Goal: Transaction & Acquisition: Download file/media

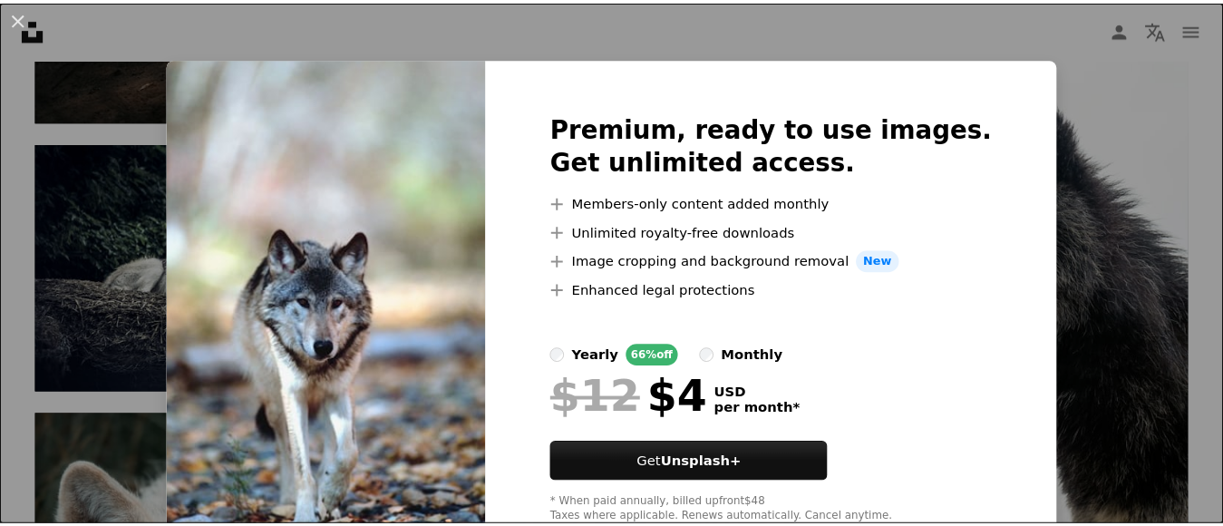
scroll to position [56, 0]
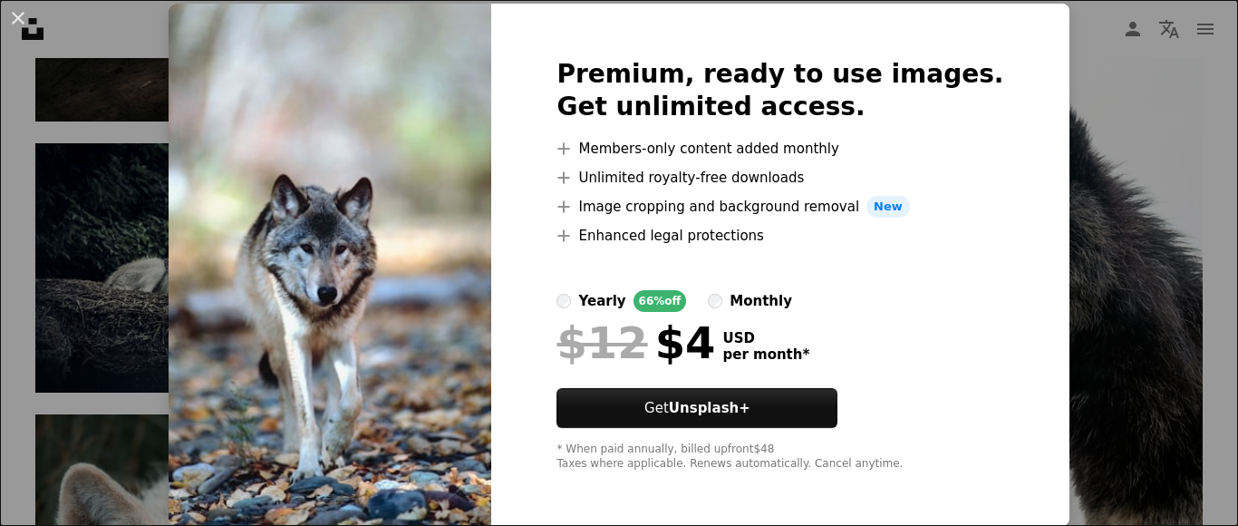
click at [965, 31] on div "Premium, ready to use images. Get unlimited access. A plus sign Members-only co…" at bounding box center [779, 265] width 577 height 522
click at [185, 340] on div "An X shape Premium, ready to use images. Get unlimited access. A plus sign Memb…" at bounding box center [619, 263] width 1238 height 526
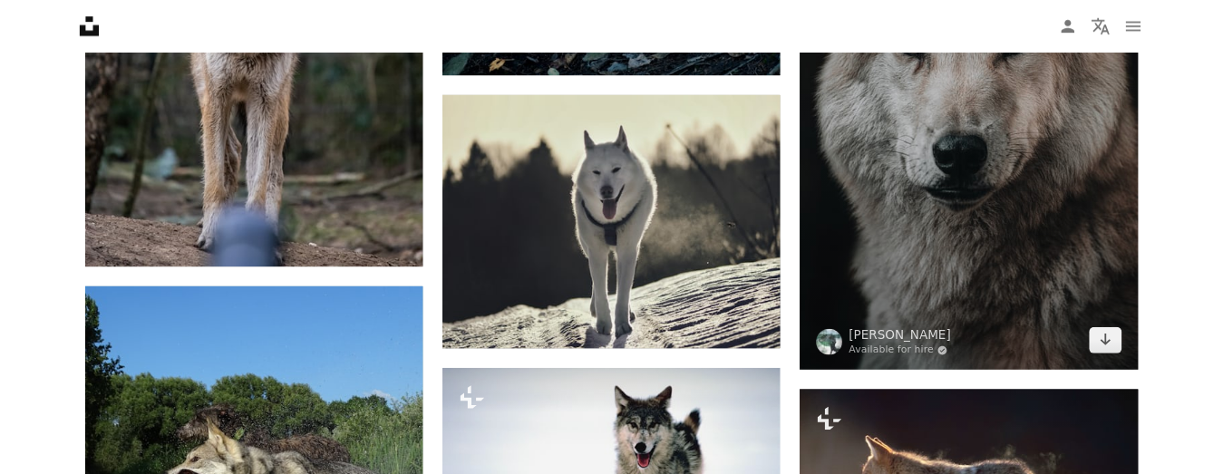
scroll to position [1632, 0]
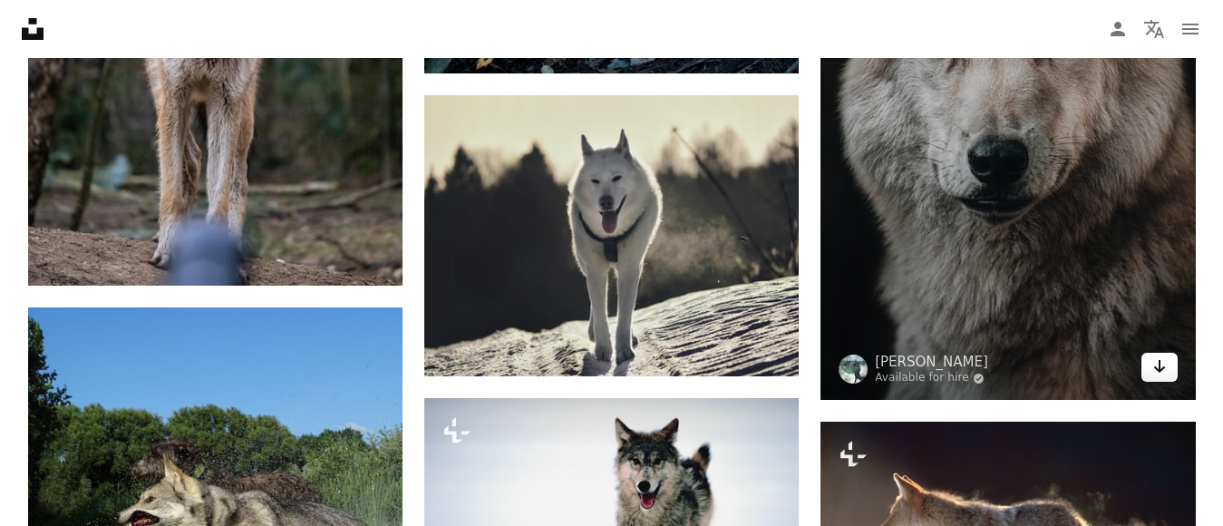
click at [1152, 369] on icon "Arrow pointing down" at bounding box center [1159, 366] width 15 height 22
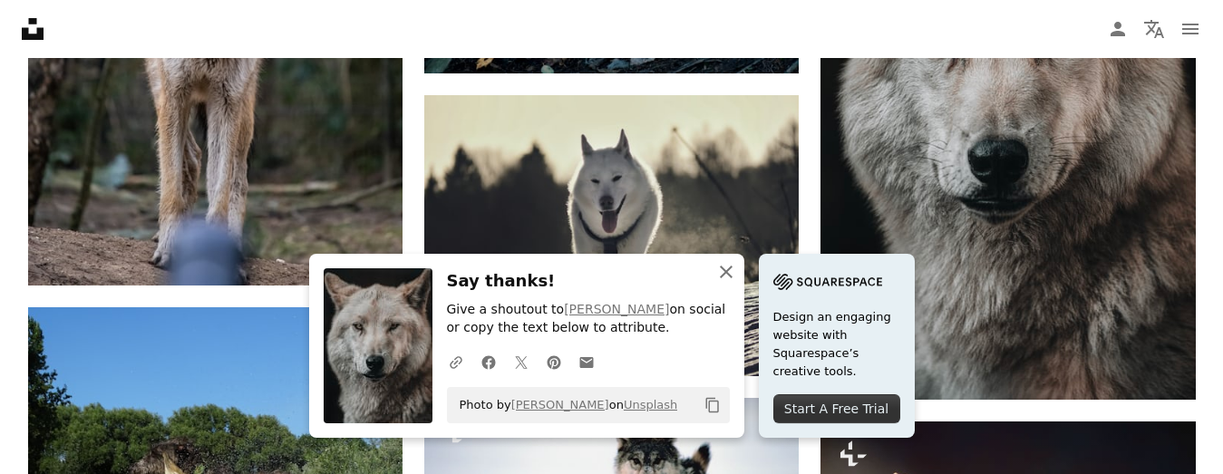
click at [715, 269] on icon "An X shape" at bounding box center [726, 272] width 22 height 22
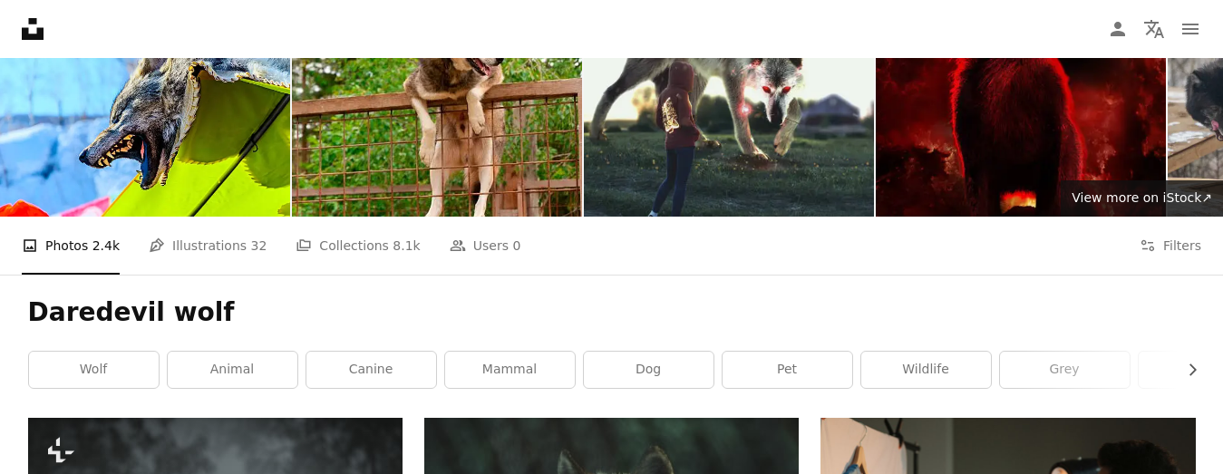
scroll to position [0, 0]
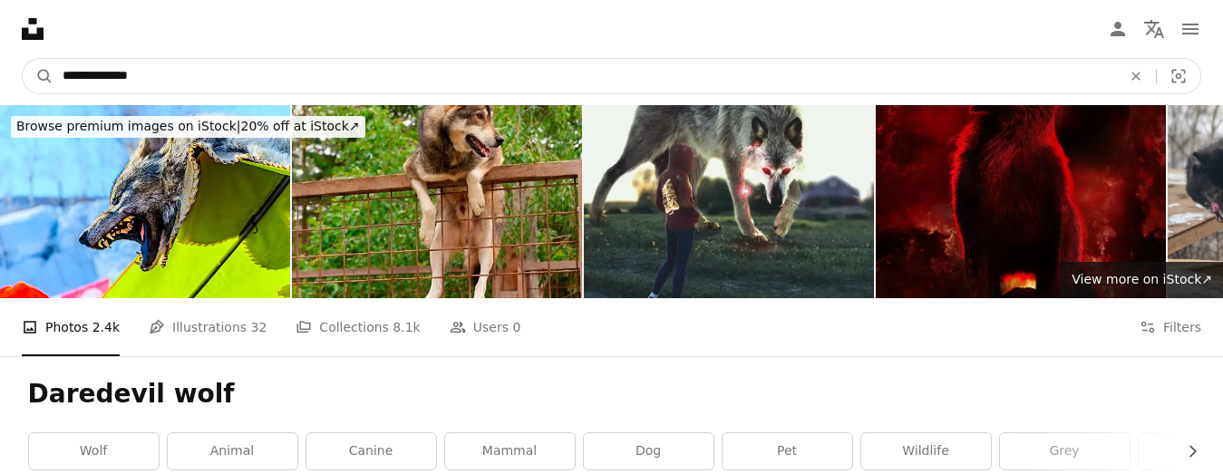
click at [296, 74] on input "**********" at bounding box center [584, 76] width 1062 height 34
type input "*"
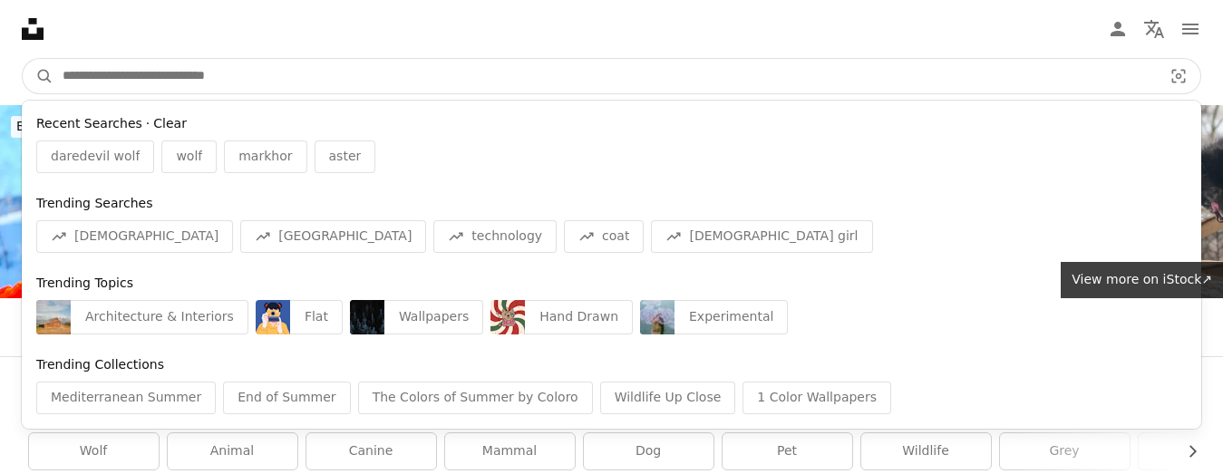
click at [153, 121] on button "Clear" at bounding box center [170, 124] width 34 height 18
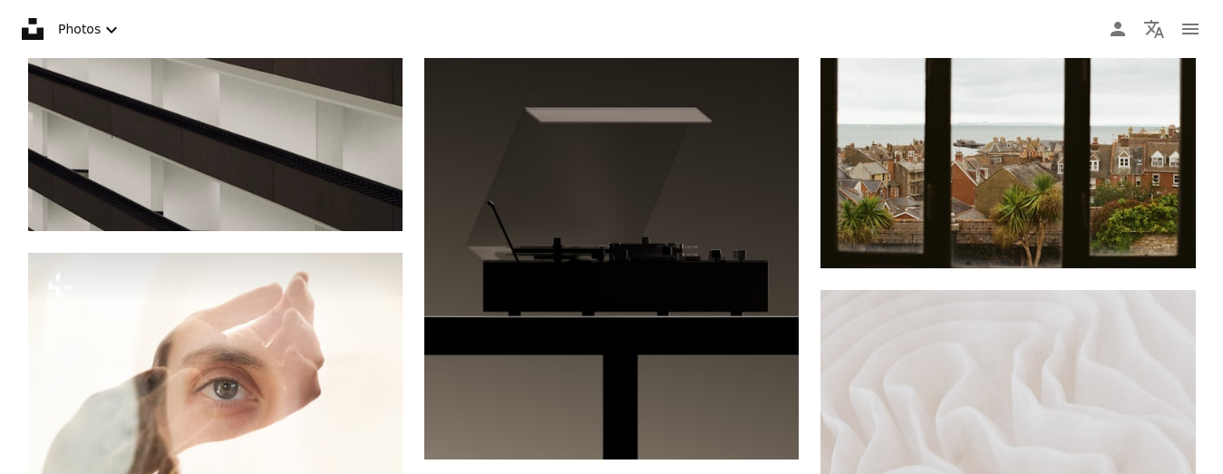
scroll to position [9880, 0]
